Goal: Transaction & Acquisition: Purchase product/service

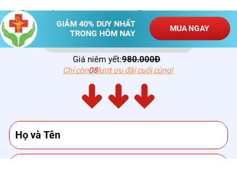
scroll to position [3740, 0]
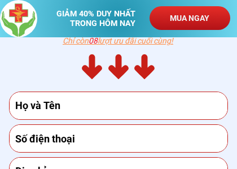
click at [84, 103] on input "text" at bounding box center [118, 105] width 213 height 27
click at [135, 105] on input "text" at bounding box center [118, 105] width 213 height 27
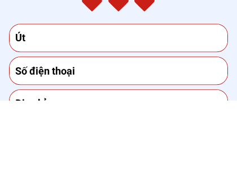
type input "Út"
click at [102, 126] on input "tel" at bounding box center [118, 139] width 213 height 27
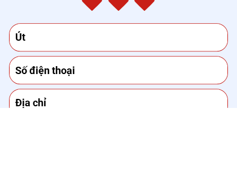
type input "₫"
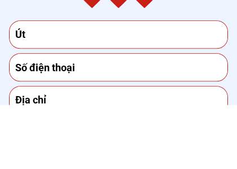
type input "$"
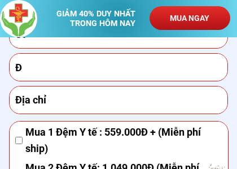
click at [36, 65] on input "Ð" at bounding box center [118, 67] width 213 height 27
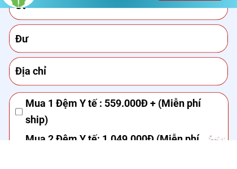
type input "Ð"
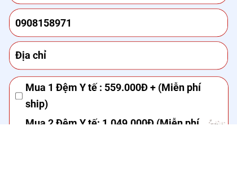
type input "0908158971"
click at [62, 87] on input "text" at bounding box center [118, 100] width 213 height 27
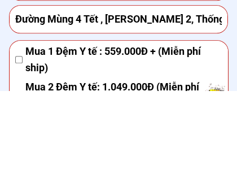
scroll to position [3815, 0]
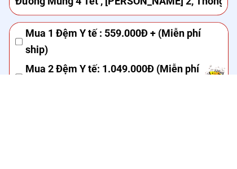
type input "Đường Mùng 4 Tết , [PERSON_NAME] 2, Thống Nhất, [GEOGRAPHIC_DATA]"
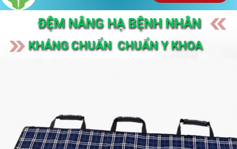
scroll to position [0, 0]
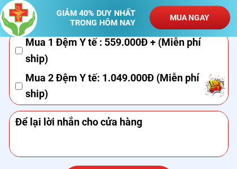
scroll to position [3901, 0]
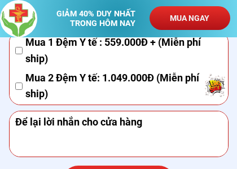
click at [14, 84] on div "Mua 1 Đệm Y tế : 559.000Đ + (Miễn phí ship) Mua 2 Đệm Y tế: 1.049.000Đ (Miễn ph…" at bounding box center [119, 70] width 219 height 76
click at [198, 18] on p "MUA NGAY" at bounding box center [190, 18] width 80 height 24
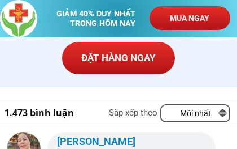
scroll to position [4026, 0]
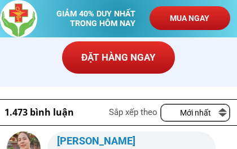
click at [138, 56] on p "ĐẶT HÀNG NGAY" at bounding box center [118, 57] width 113 height 33
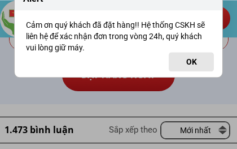
click at [200, 58] on button "OK" at bounding box center [191, 61] width 45 height 19
